Goal: Task Accomplishment & Management: Use online tool/utility

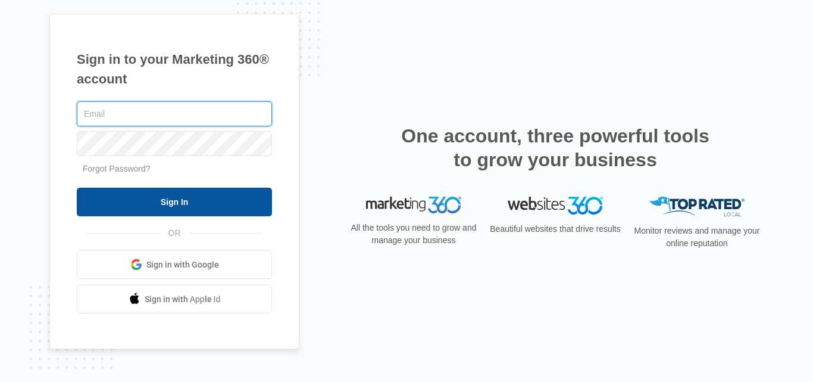
type input "[EMAIL_ADDRESS][DOMAIN_NAME]"
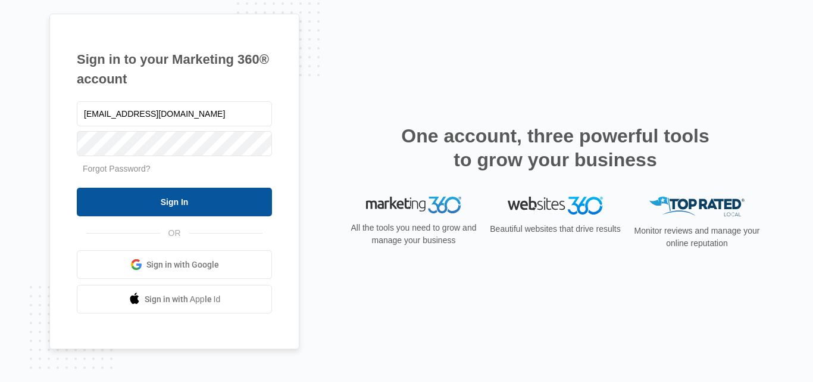
click at [142, 201] on input "Sign In" at bounding box center [174, 202] width 195 height 29
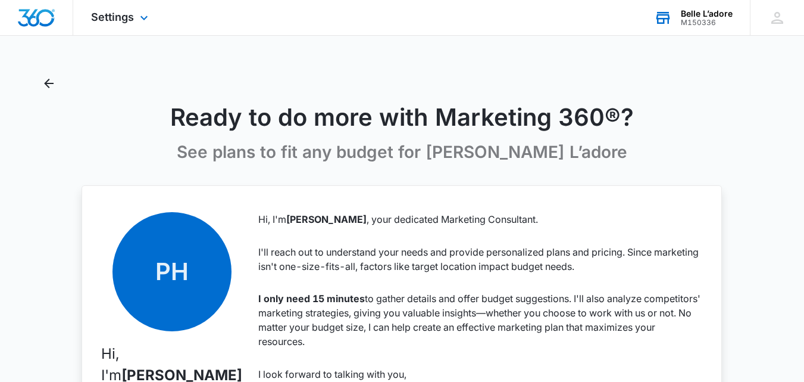
click at [667, 20] on icon at bounding box center [663, 18] width 18 height 18
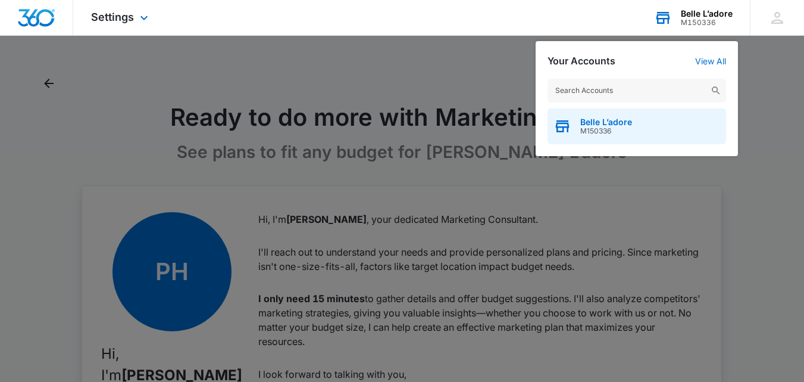
click at [637, 125] on div "Belle L’adore M150336" at bounding box center [637, 126] width 179 height 36
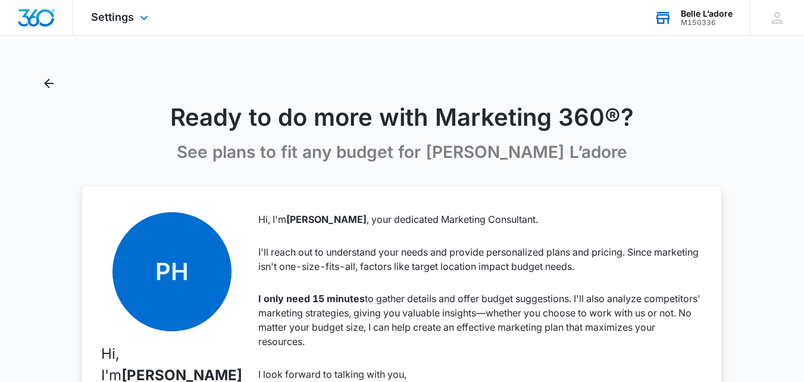
click at [707, 23] on div "M150336" at bounding box center [707, 22] width 52 height 8
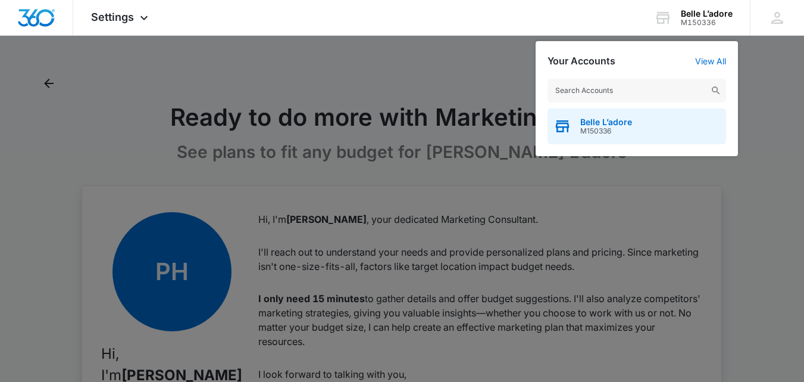
click at [640, 133] on div "Belle L’adore M150336" at bounding box center [637, 126] width 179 height 36
click at [605, 123] on span "Belle L’adore" at bounding box center [606, 122] width 52 height 10
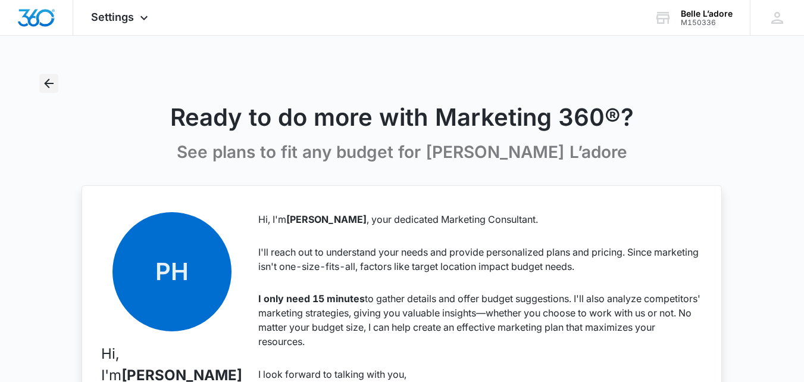
click at [52, 82] on icon "Back" at bounding box center [49, 83] width 14 height 14
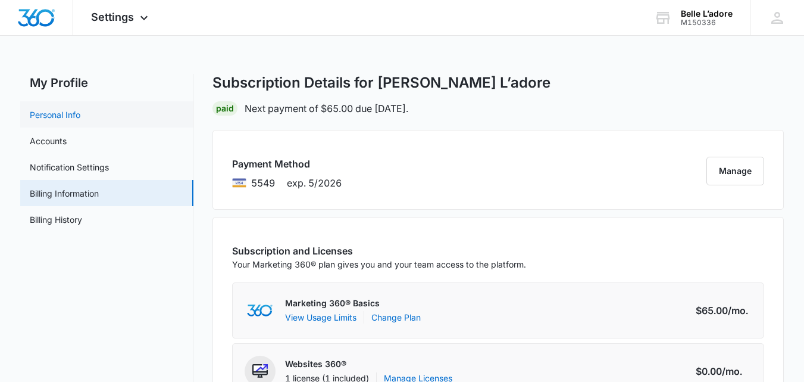
click at [70, 115] on link "Personal Info" at bounding box center [55, 114] width 51 height 13
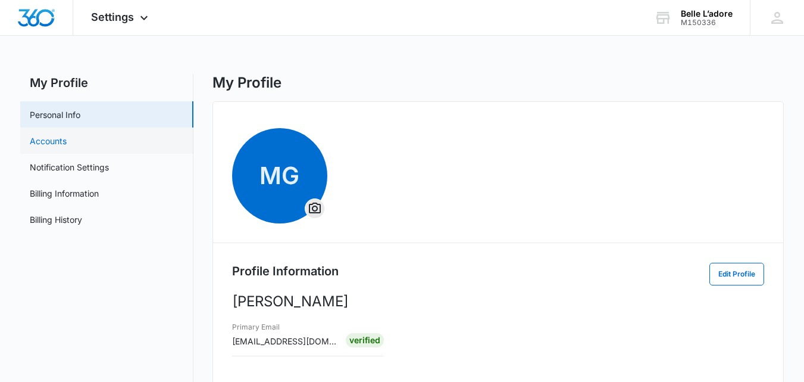
click at [67, 138] on link "Accounts" at bounding box center [48, 141] width 37 height 13
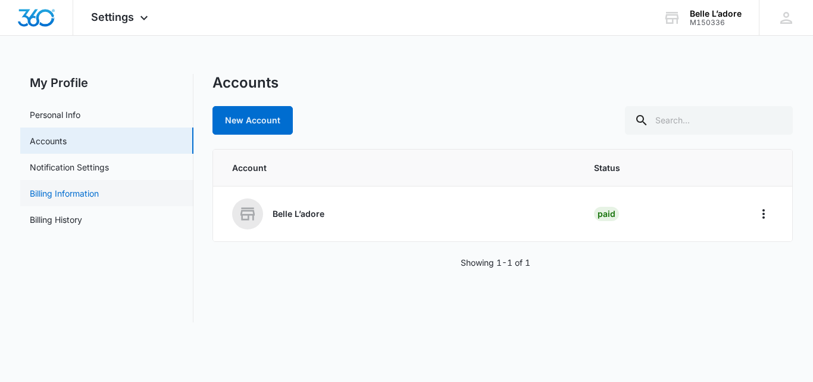
click at [70, 196] on link "Billing Information" at bounding box center [64, 193] width 69 height 13
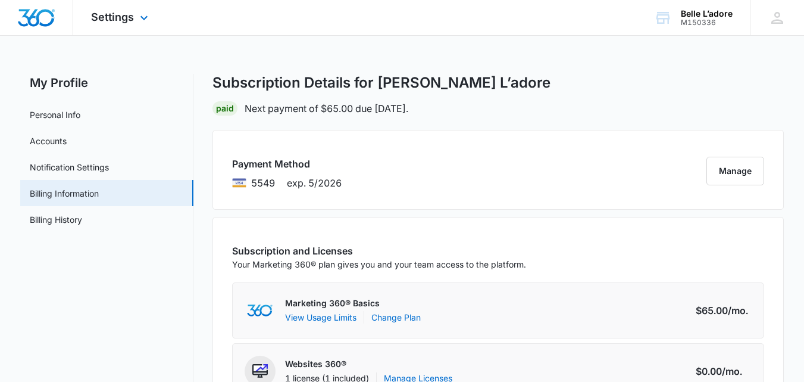
click at [44, 10] on img "Dashboard" at bounding box center [36, 18] width 38 height 18
click at [38, 14] on img "Dashboard" at bounding box center [36, 18] width 38 height 18
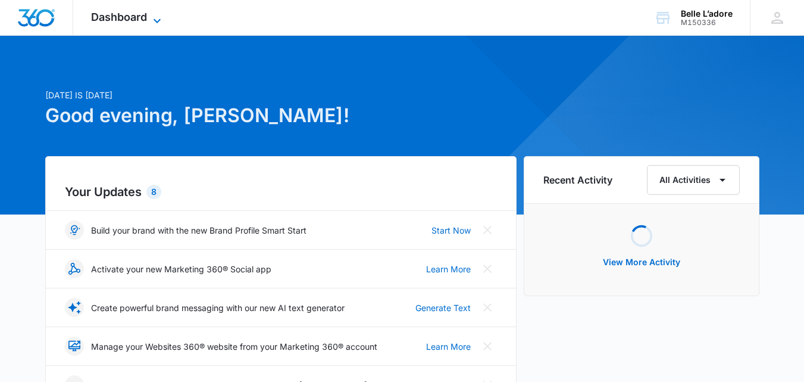
click at [132, 15] on span "Dashboard" at bounding box center [119, 17] width 56 height 13
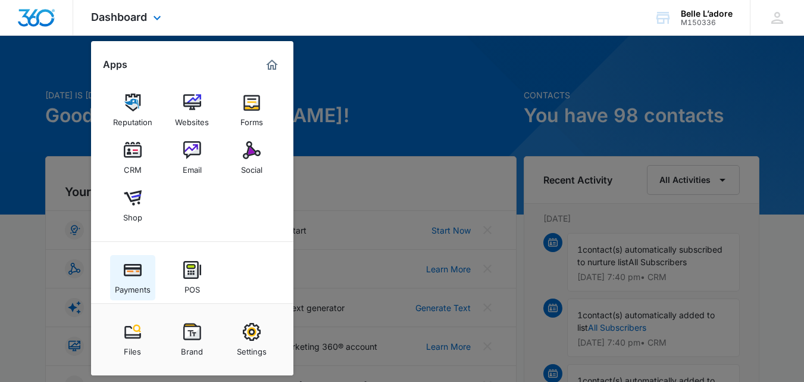
click at [132, 277] on img at bounding box center [133, 270] width 18 height 18
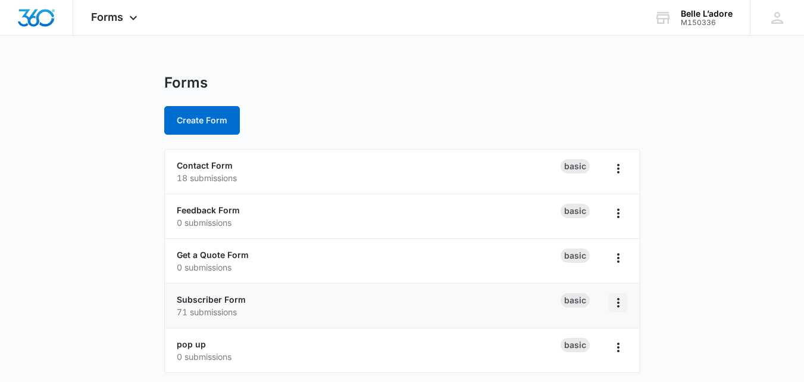
click at [621, 303] on icon "Overflow Menu" at bounding box center [618, 302] width 14 height 14
click at [741, 211] on main "Forms Create Form Contact Form 18 submissions Basic Feedback Form 0 submissions…" at bounding box center [402, 230] width 804 height 313
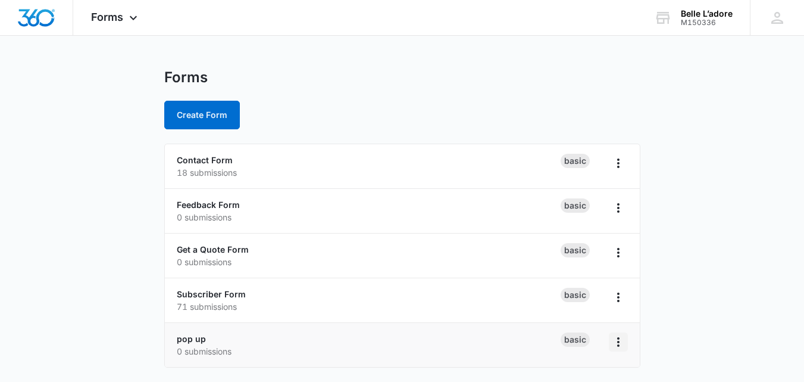
click at [622, 345] on icon "Overflow Menu" at bounding box center [618, 342] width 14 height 14
click at [258, 348] on p "0 submissions" at bounding box center [369, 351] width 384 height 13
click at [617, 339] on icon "Overflow Menu" at bounding box center [618, 342] width 14 height 14
click at [343, 326] on li "pop up 0 submissions Basic" at bounding box center [402, 345] width 475 height 44
click at [186, 341] on link "pop up" at bounding box center [191, 338] width 29 height 10
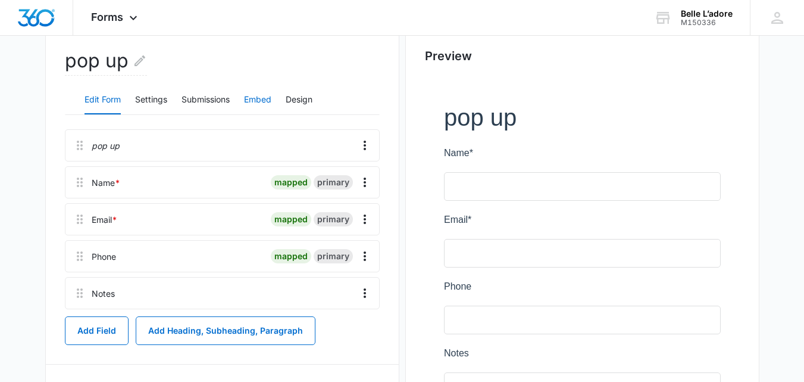
click at [257, 99] on button "Embed" at bounding box center [257, 100] width 27 height 29
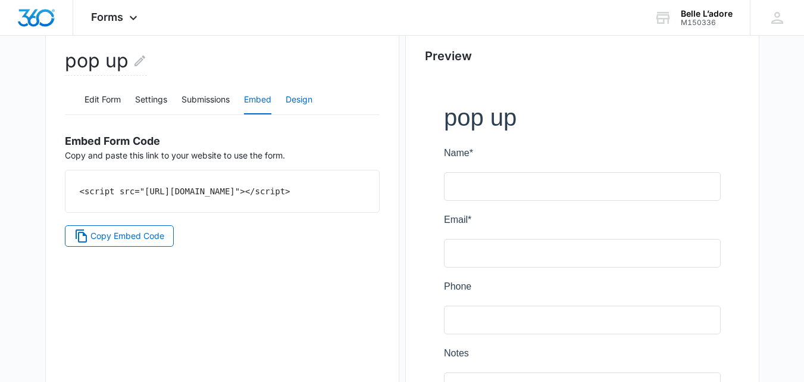
click at [296, 102] on button "Design" at bounding box center [299, 100] width 27 height 29
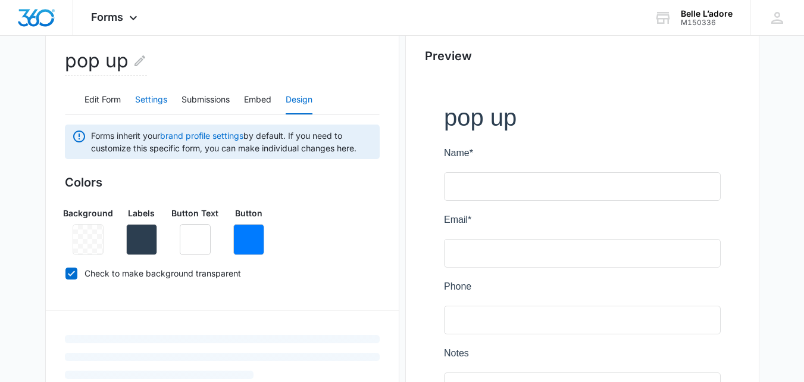
click at [158, 96] on button "Settings" at bounding box center [151, 100] width 32 height 29
